Goal: Task Accomplishment & Management: Use online tool/utility

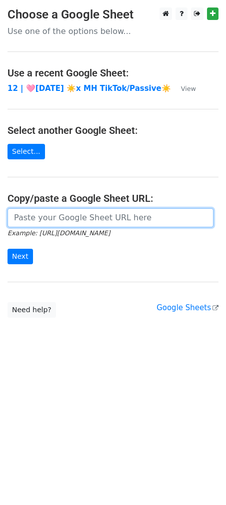
click at [63, 210] on input "url" at bounding box center [110, 217] width 206 height 19
paste input "https://docs.google.com/spreadsheets/d/1QwsXbDwO9d9WtFQu06ZDjewEMwodm-7bRX7PpWk…"
type input "https://docs.google.com/spreadsheets/d/1QwsXbDwO9d9WtFQu06ZDjewEMwodm-7bRX7PpWk…"
click at [7, 249] on input "Next" at bounding box center [19, 256] width 25 height 15
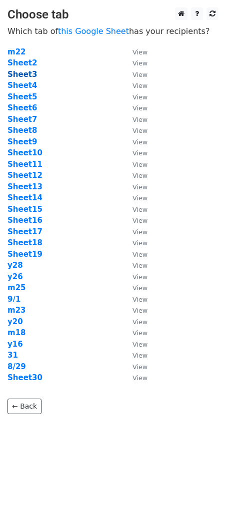
click at [23, 77] on strong "Sheet3" at bounding box center [21, 74] width 29 height 9
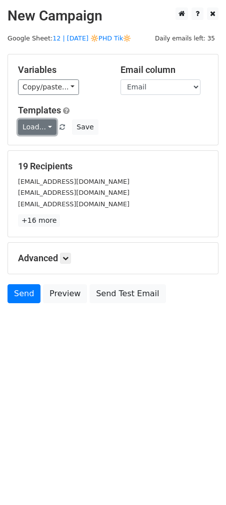
click at [40, 129] on link "Load..." at bounding box center [37, 126] width 38 height 15
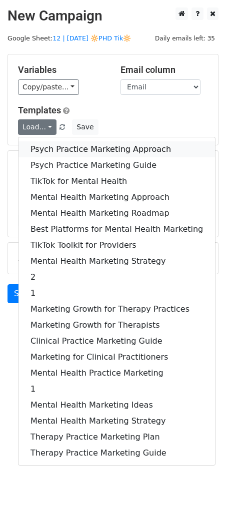
click at [55, 149] on link "Psych Practice Marketing Approach" at bounding box center [116, 149] width 196 height 16
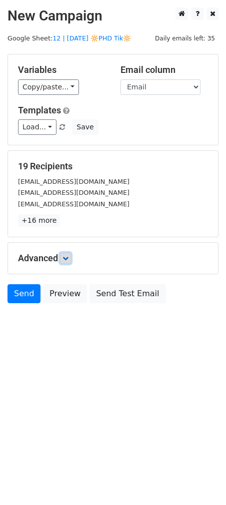
click at [63, 261] on link at bounding box center [65, 258] width 11 height 11
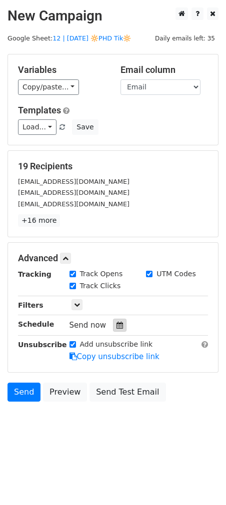
click at [116, 328] on icon at bounding box center [119, 325] width 6 height 7
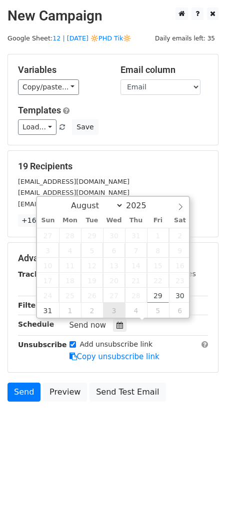
type input "2025-09-03 12:00"
select select "8"
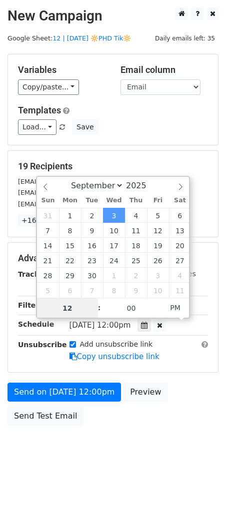
scroll to position [0, 0]
type input "8"
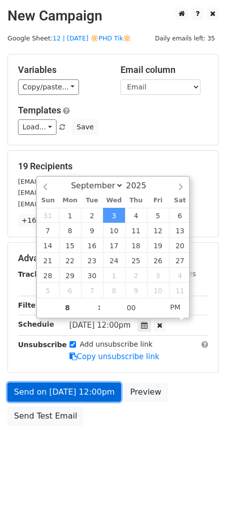
type input "2025-09-03 20:00"
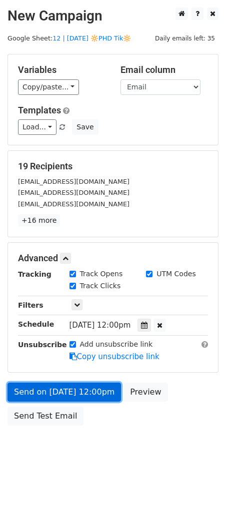
click at [85, 389] on link "Send on Sep 3 at 12:00pm" at bounding box center [63, 392] width 113 height 19
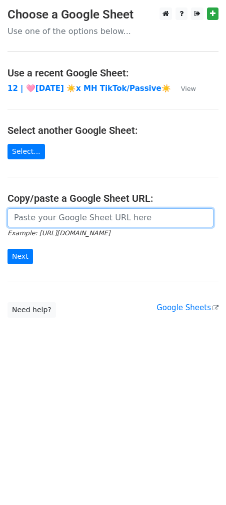
click at [80, 217] on input "url" at bounding box center [110, 217] width 206 height 19
paste input "https://docs.google.com/spreadsheets/d/1QwsXbDwO9d9WtFQu06ZDjewEMwodm-7bRX7PpWk…"
type input "https://docs.google.com/spreadsheets/d/1QwsXbDwO9d9WtFQu06ZDjewEMwodm-7bRX7PpWk…"
click at [7, 249] on input "Next" at bounding box center [19, 256] width 25 height 15
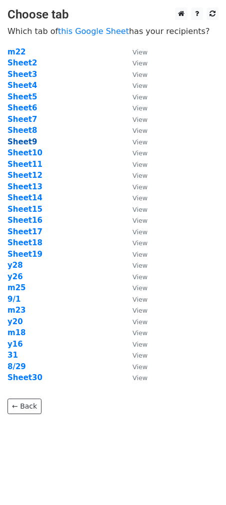
click at [26, 142] on strong "Sheet9" at bounding box center [21, 141] width 29 height 9
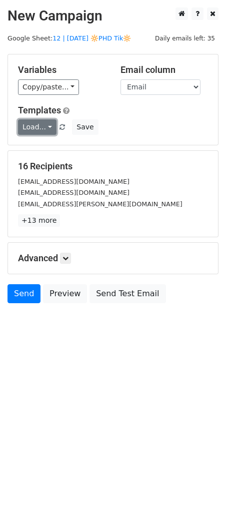
click at [34, 128] on link "Load..." at bounding box center [37, 126] width 38 height 15
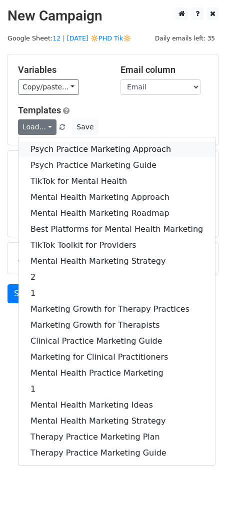
click at [42, 147] on link "Psych Practice Marketing Approach" at bounding box center [116, 149] width 196 height 16
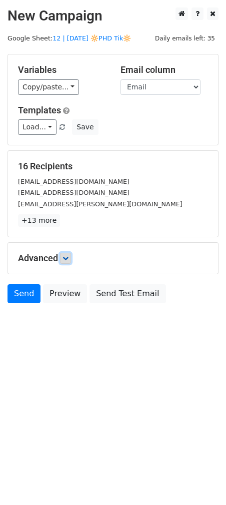
click at [70, 254] on link at bounding box center [65, 258] width 11 height 11
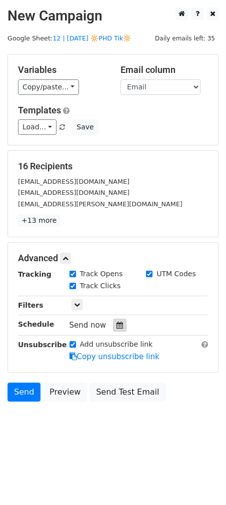
click at [119, 324] on div at bounding box center [119, 325] width 13 height 13
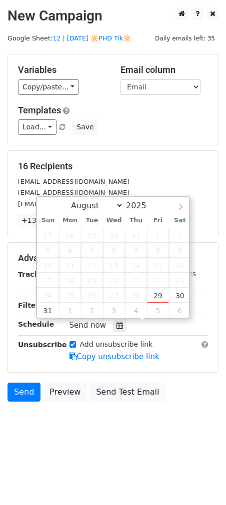
select select "8"
click at [178, 210] on span at bounding box center [180, 205] width 17 height 17
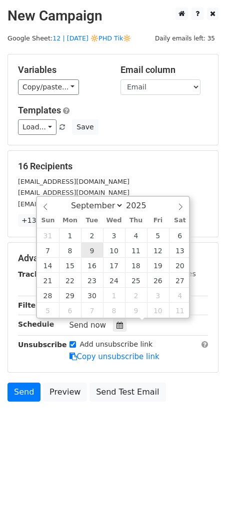
type input "2025-09-09 12:00"
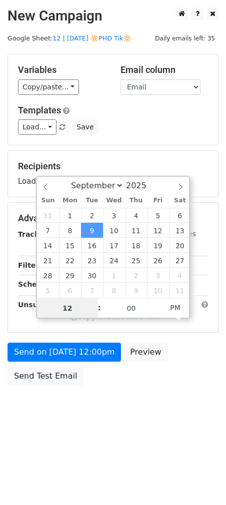
scroll to position [0, 0]
type input "7"
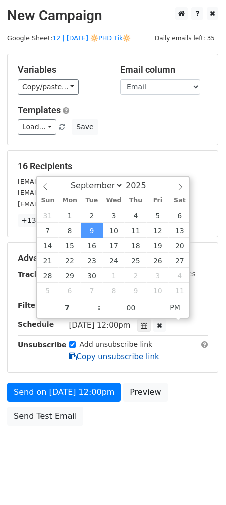
type input "2025-09-09 19:00"
drag, startPoint x: 71, startPoint y: 352, endPoint x: 70, endPoint y: 364, distance: 12.0
click at [71, 353] on icon at bounding box center [72, 356] width 7 height 7
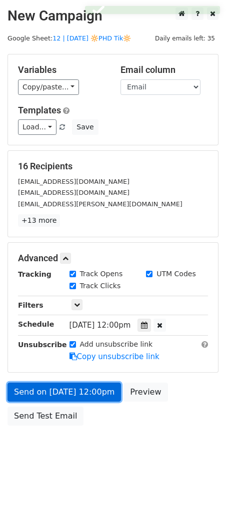
click at [72, 383] on div "Send on Sep 9 at 12:00pm Preview Send Test Email" at bounding box center [113, 407] width 226 height 48
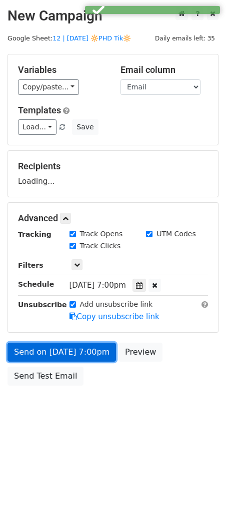
click at [74, 355] on link "Send on Sep 9 at 7:00pm" at bounding box center [61, 352] width 108 height 19
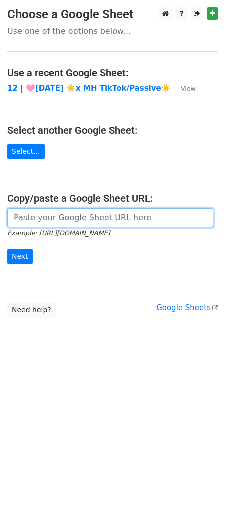
click at [82, 213] on input "url" at bounding box center [110, 217] width 206 height 19
paste input "undefined"
paste input "[URL][DOMAIN_NAME]"
type input "[URL][DOMAIN_NAME]"
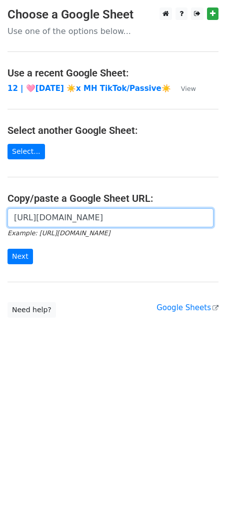
click at [7, 249] on input "Next" at bounding box center [19, 256] width 25 height 15
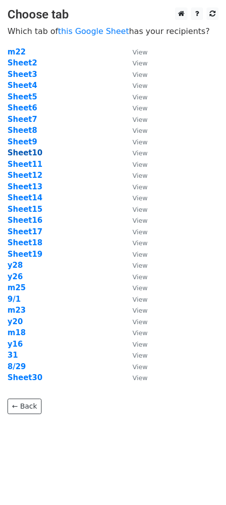
click at [25, 155] on strong "Sheet10" at bounding box center [24, 152] width 35 height 9
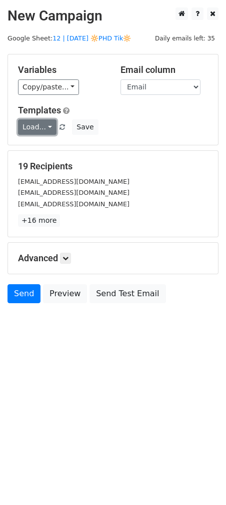
click at [34, 133] on link "Load..." at bounding box center [37, 126] width 38 height 15
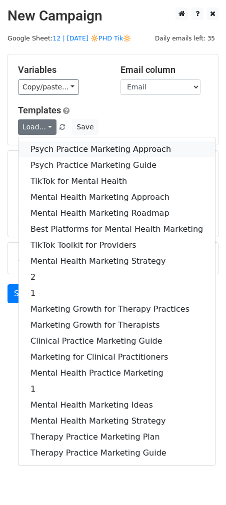
click at [43, 150] on link "Psych Practice Marketing Approach" at bounding box center [116, 149] width 196 height 16
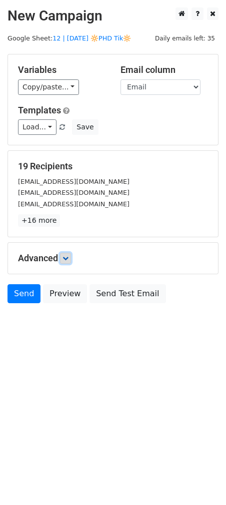
click at [67, 254] on link at bounding box center [65, 258] width 11 height 11
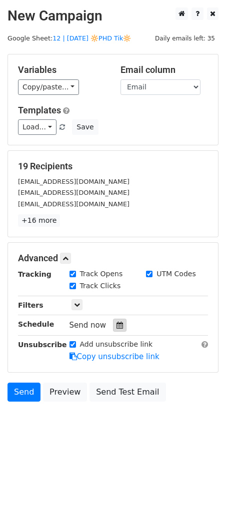
click at [115, 329] on div at bounding box center [119, 325] width 13 height 13
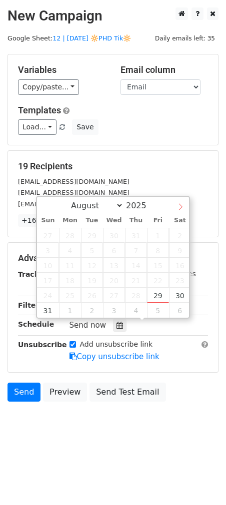
select select "8"
click at [183, 207] on icon at bounding box center [180, 206] width 7 height 7
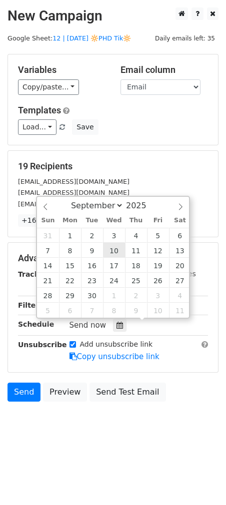
type input "2025-09-10 12:00"
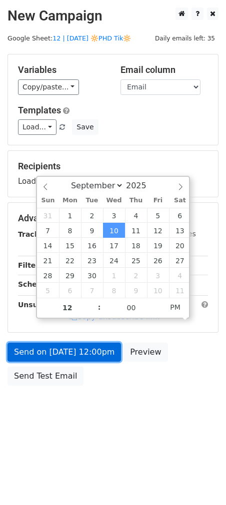
click at [89, 351] on form "Variables Copy/paste... {{Name}} {{Email}} Email column Name Email Templates Lo…" at bounding box center [112, 222] width 211 height 337
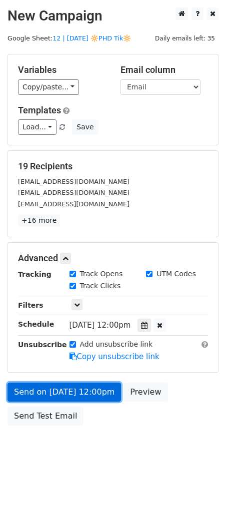
click at [87, 393] on link "Send on Sep 10 at 12:00pm" at bounding box center [63, 392] width 113 height 19
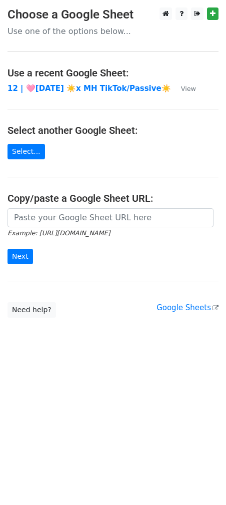
click at [86, 207] on main "Choose a Google Sheet Use one of the options below... Use a recent Google Sheet…" at bounding box center [113, 162] width 226 height 310
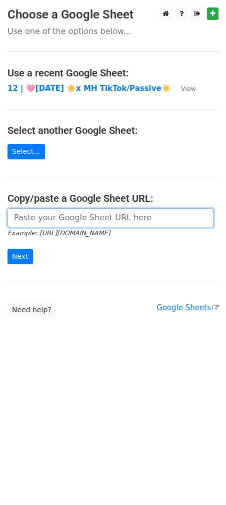
click at [65, 218] on input "url" at bounding box center [110, 217] width 206 height 19
paste input "[URL][DOMAIN_NAME]"
type input "[URL][DOMAIN_NAME]"
click at [7, 249] on input "Next" at bounding box center [19, 256] width 25 height 15
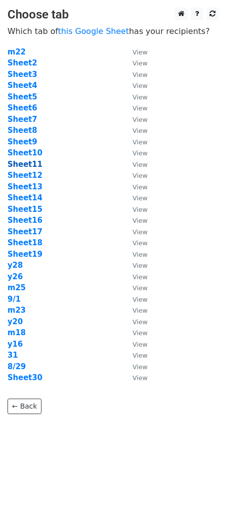
click at [28, 166] on strong "Sheet11" at bounding box center [24, 164] width 35 height 9
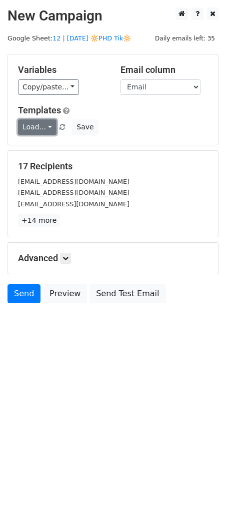
click at [48, 123] on link "Load..." at bounding box center [37, 126] width 38 height 15
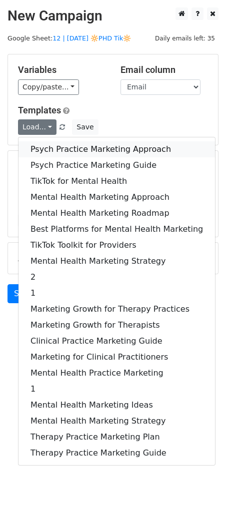
click at [50, 145] on link "Psych Practice Marketing Approach" at bounding box center [116, 149] width 196 height 16
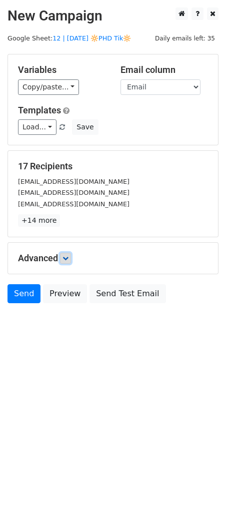
click at [63, 260] on link at bounding box center [65, 258] width 11 height 11
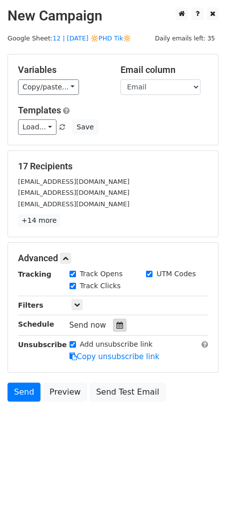
click at [118, 326] on icon at bounding box center [119, 325] width 6 height 7
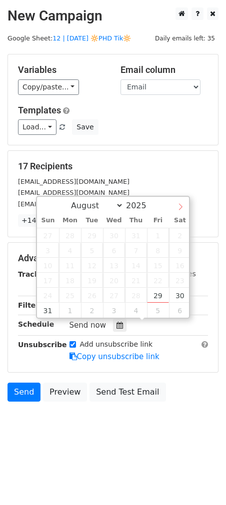
select select "8"
click at [177, 208] on icon at bounding box center [180, 206] width 7 height 7
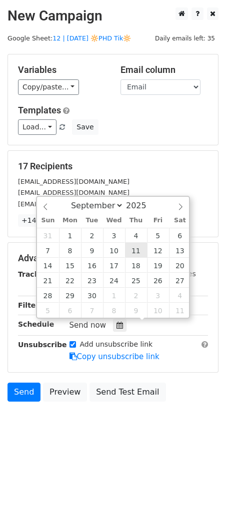
type input "2025-09-11 12:00"
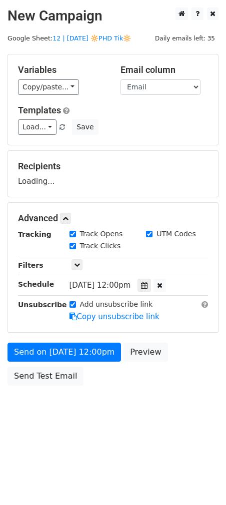
click at [93, 336] on form "Variables Copy/paste... {{Name}} {{Email}} Email column Name Email Templates Lo…" at bounding box center [112, 222] width 211 height 337
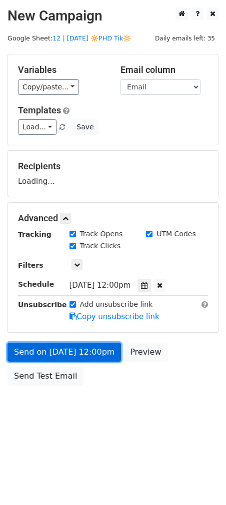
click at [86, 354] on link "Send on Sep 11 at 12:00pm" at bounding box center [63, 352] width 113 height 19
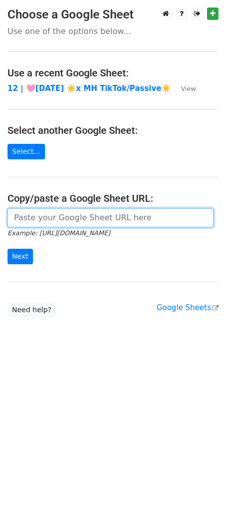
click at [83, 216] on input "url" at bounding box center [110, 217] width 206 height 19
paste input "https://docs.google.com/spreadsheets/d/1QwsXbDwO9d9WtFQu06ZDjewEMwodm-7bRX7PpWk…"
type input "https://docs.google.com/spreadsheets/d/1QwsXbDwO9d9WtFQu06ZDjewEMwodm-7bRX7PpWk…"
click at [7, 249] on input "Next" at bounding box center [19, 256] width 25 height 15
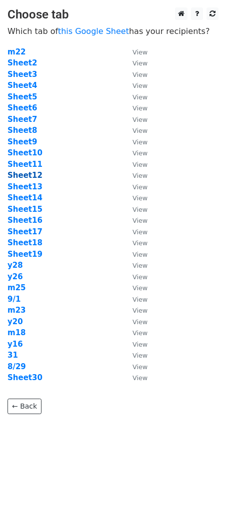
click at [30, 173] on strong "Sheet12" at bounding box center [24, 175] width 35 height 9
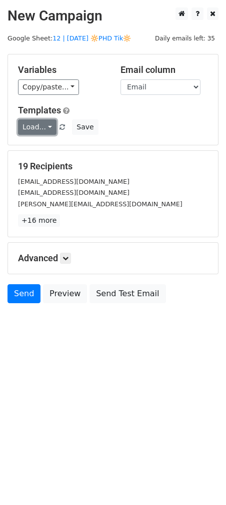
click at [39, 131] on link "Load..." at bounding box center [37, 126] width 38 height 15
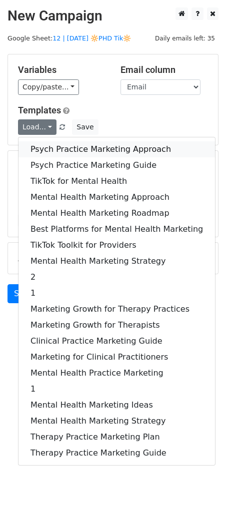
click at [41, 147] on link "Psych Practice Marketing Approach" at bounding box center [116, 149] width 196 height 16
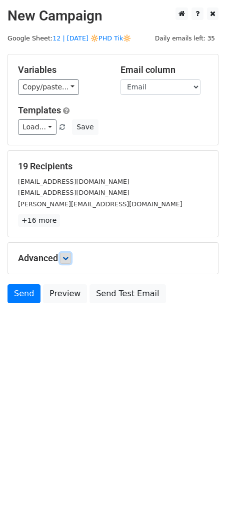
click at [68, 262] on link at bounding box center [65, 258] width 11 height 11
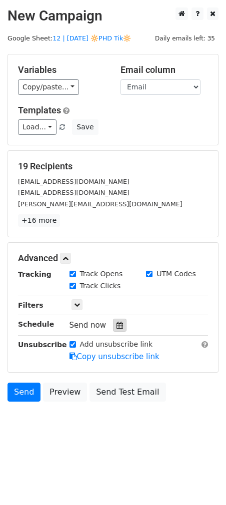
click at [121, 324] on div at bounding box center [119, 325] width 13 height 13
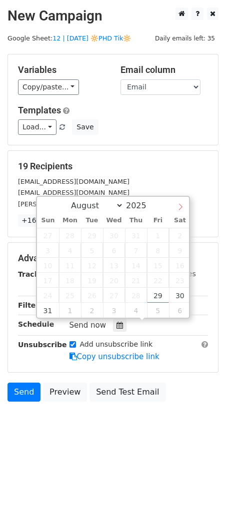
select select "8"
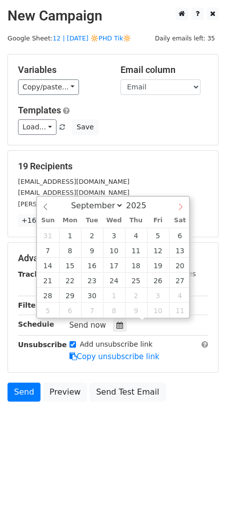
click at [181, 207] on icon at bounding box center [180, 206] width 7 height 7
type input "2025-09-12 12:00"
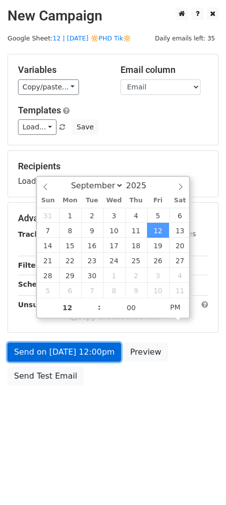
click at [99, 353] on link "Send on Sep 12 at 12:00pm" at bounding box center [63, 352] width 113 height 19
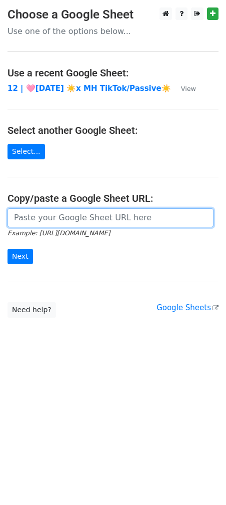
drag, startPoint x: 118, startPoint y: 209, endPoint x: 115, endPoint y: 215, distance: 6.0
click at [115, 215] on input "url" at bounding box center [110, 217] width 206 height 19
paste input "[URL][DOMAIN_NAME]"
type input "[URL][DOMAIN_NAME]"
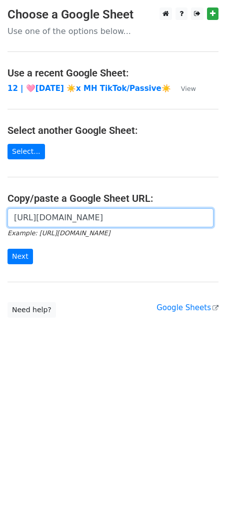
click at [7, 249] on input "Next" at bounding box center [19, 256] width 25 height 15
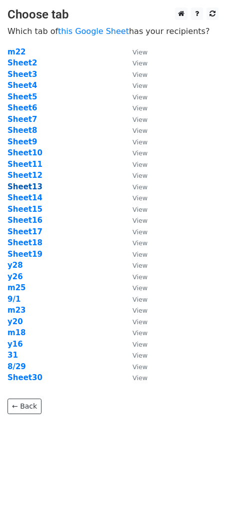
click at [31, 187] on strong "Sheet13" at bounding box center [24, 186] width 35 height 9
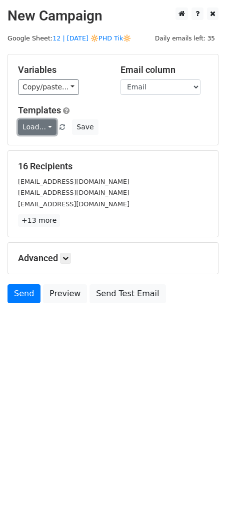
click at [49, 128] on link "Load..." at bounding box center [37, 126] width 38 height 15
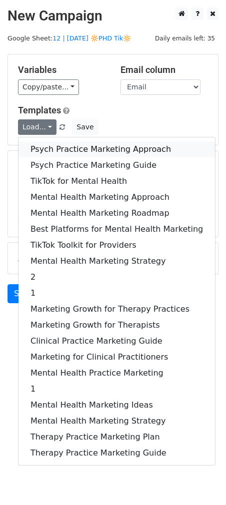
click at [50, 145] on link "Psych Practice Marketing Approach" at bounding box center [116, 149] width 196 height 16
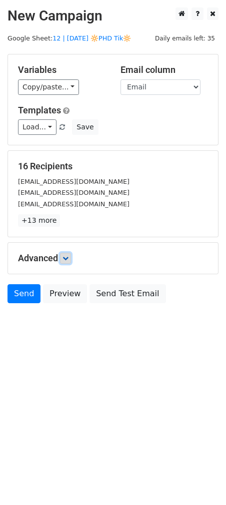
click at [68, 258] on icon at bounding box center [65, 258] width 6 height 6
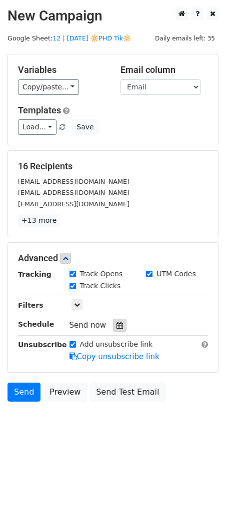
click at [114, 319] on div at bounding box center [119, 325] width 13 height 13
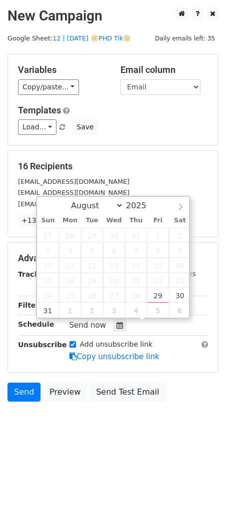
select select "8"
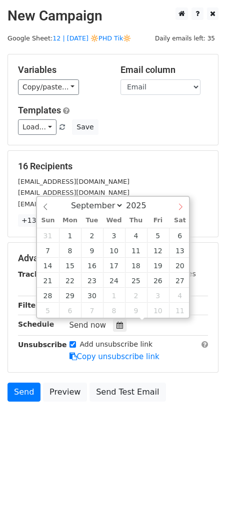
click at [178, 212] on span at bounding box center [180, 205] width 17 height 17
type input "2025-09-13 12:00"
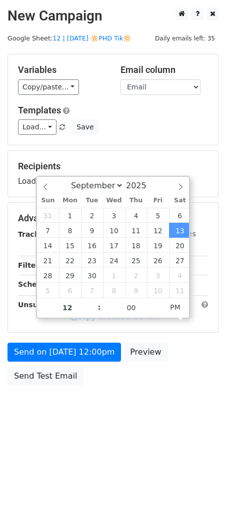
click at [116, 341] on form "Variables Copy/paste... {{Name}} {{Email}} Email column Name Email Templates Lo…" at bounding box center [112, 222] width 211 height 337
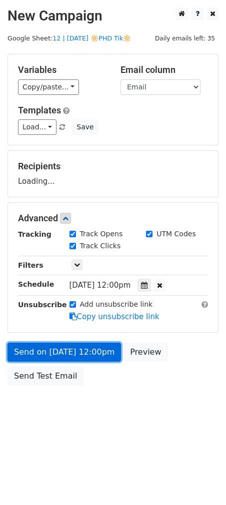
click at [106, 351] on link "Send on Sep 13 at 12:00pm" at bounding box center [63, 352] width 113 height 19
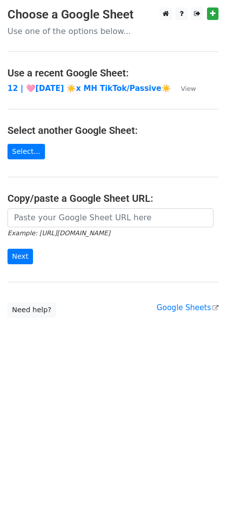
click at [45, 227] on form "Example: [URL][DOMAIN_NAME] Next" at bounding box center [112, 236] width 211 height 56
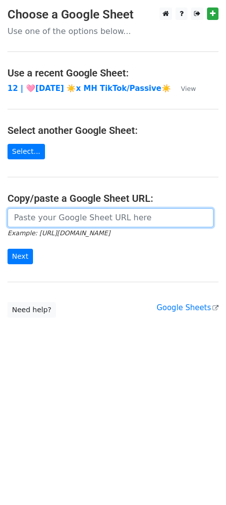
click at [37, 220] on input "url" at bounding box center [110, 217] width 206 height 19
paste input "[URL][DOMAIN_NAME]"
type input "[URL][DOMAIN_NAME]"
click at [7, 249] on input "Next" at bounding box center [19, 256] width 25 height 15
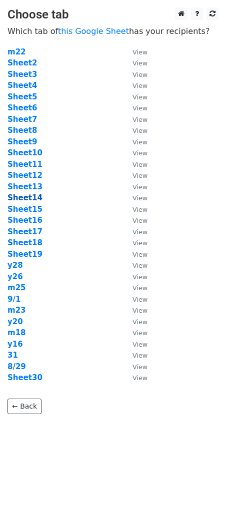
click at [34, 200] on strong "Sheet14" at bounding box center [24, 197] width 35 height 9
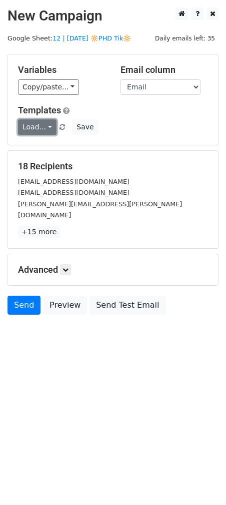
click at [32, 129] on link "Load..." at bounding box center [37, 126] width 38 height 15
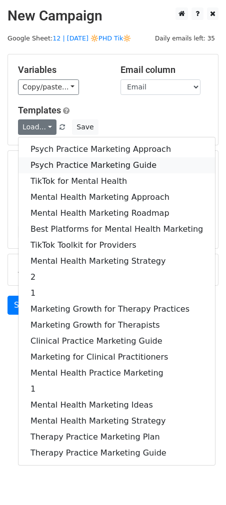
click at [38, 160] on link "Psych Practice Marketing Guide" at bounding box center [116, 165] width 196 height 16
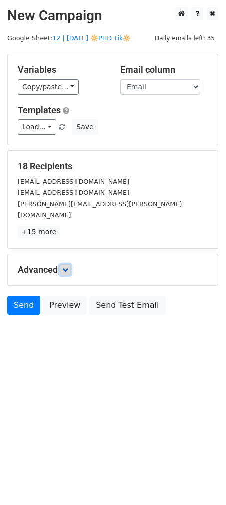
click at [67, 267] on icon at bounding box center [65, 270] width 6 height 6
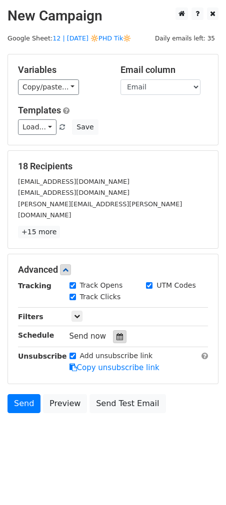
click at [116, 333] on icon at bounding box center [119, 336] width 6 height 7
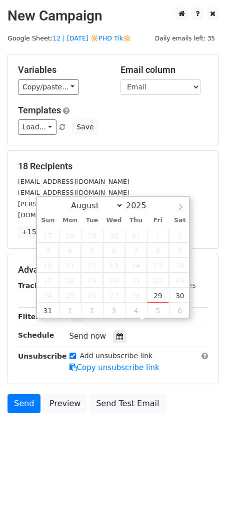
select select "8"
click at [183, 208] on icon at bounding box center [180, 206] width 7 height 7
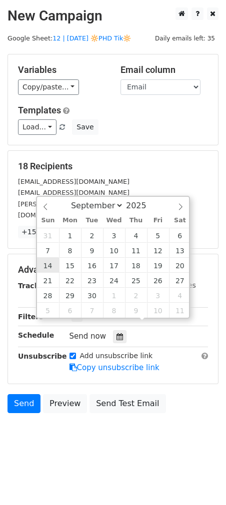
type input "[DATE] 12:00"
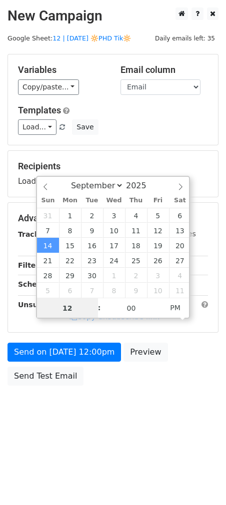
scroll to position [0, 0]
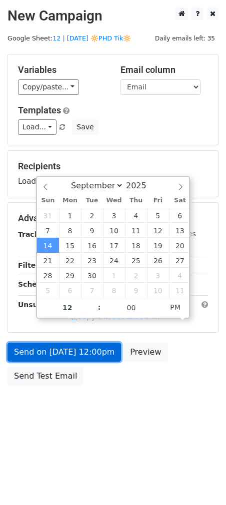
click at [68, 351] on form "Variables Copy/paste... {{Name}} {{Email}} Email column Name Email Templates Lo…" at bounding box center [112, 222] width 211 height 337
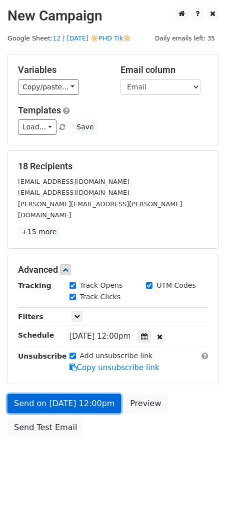
click at [101, 394] on link "Send on [DATE] 12:00pm" at bounding box center [63, 403] width 113 height 19
